Goal: Task Accomplishment & Management: Manage account settings

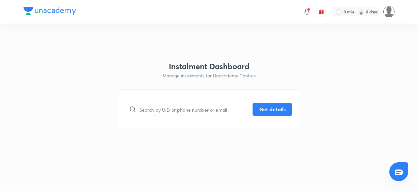
click at [385, 10] on img at bounding box center [388, 11] width 11 height 11
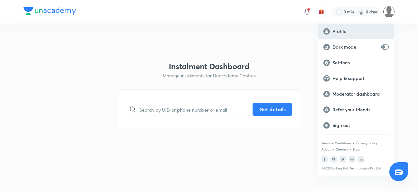
click at [355, 26] on div "Profile" at bounding box center [356, 32] width 76 height 16
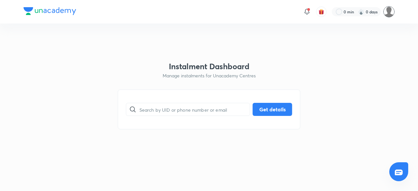
click at [388, 13] on img at bounding box center [388, 11] width 11 height 11
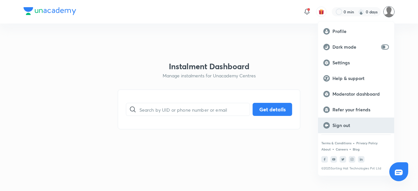
click at [332, 126] on p "Sign out" at bounding box center [360, 125] width 56 height 6
